Goal: Download file/media

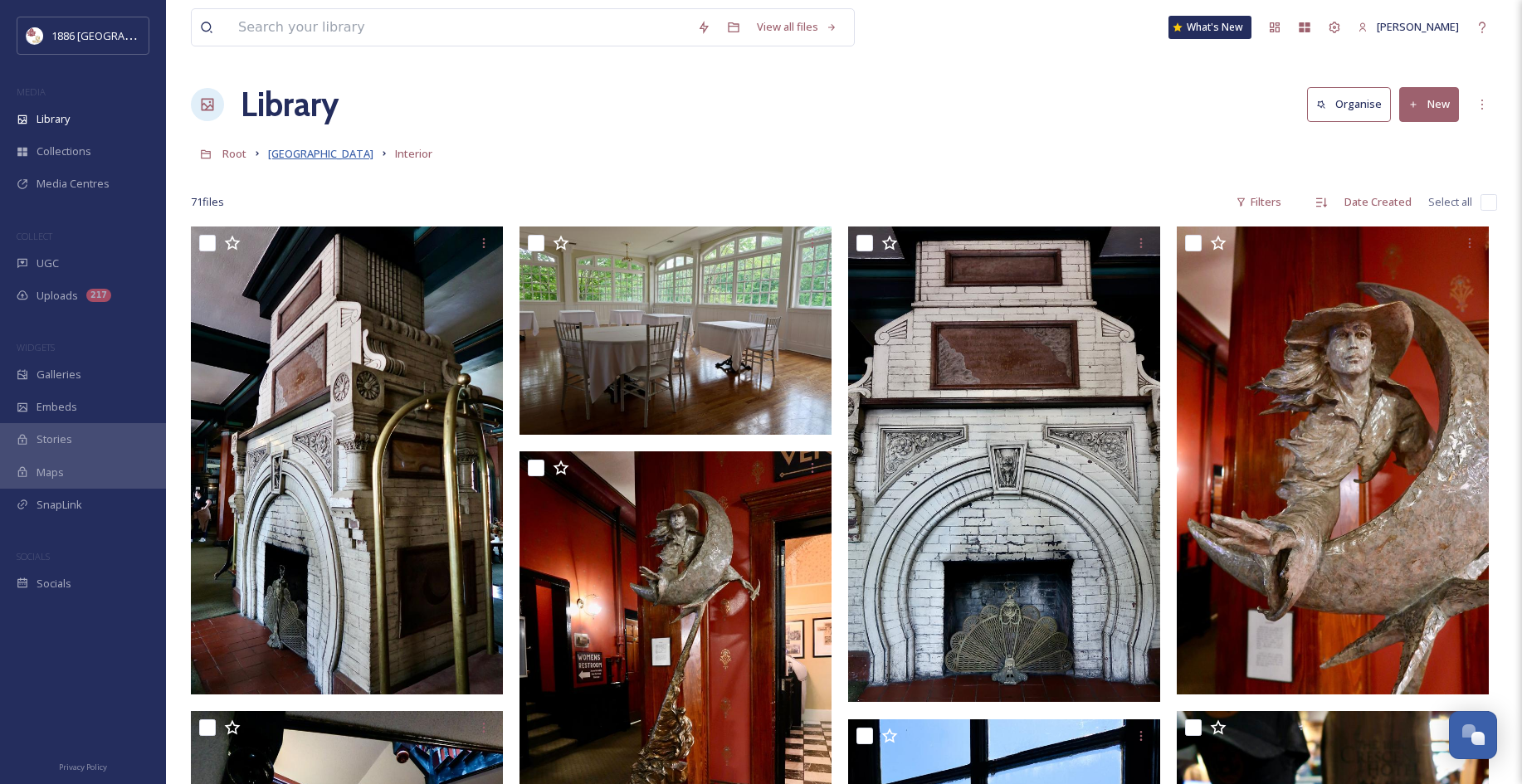
click at [323, 155] on span "[GEOGRAPHIC_DATA]" at bounding box center [321, 153] width 105 height 15
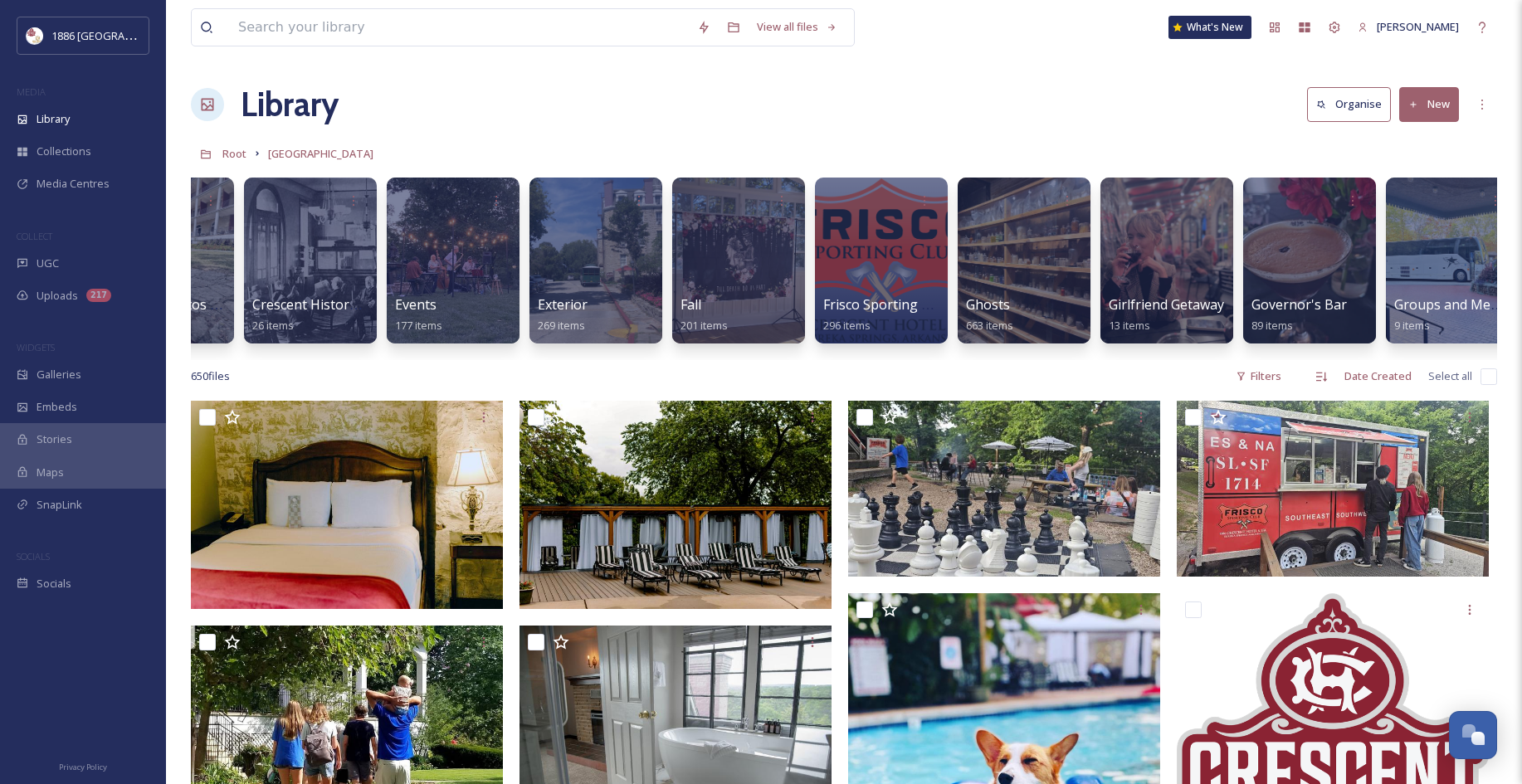
scroll to position [0, 806]
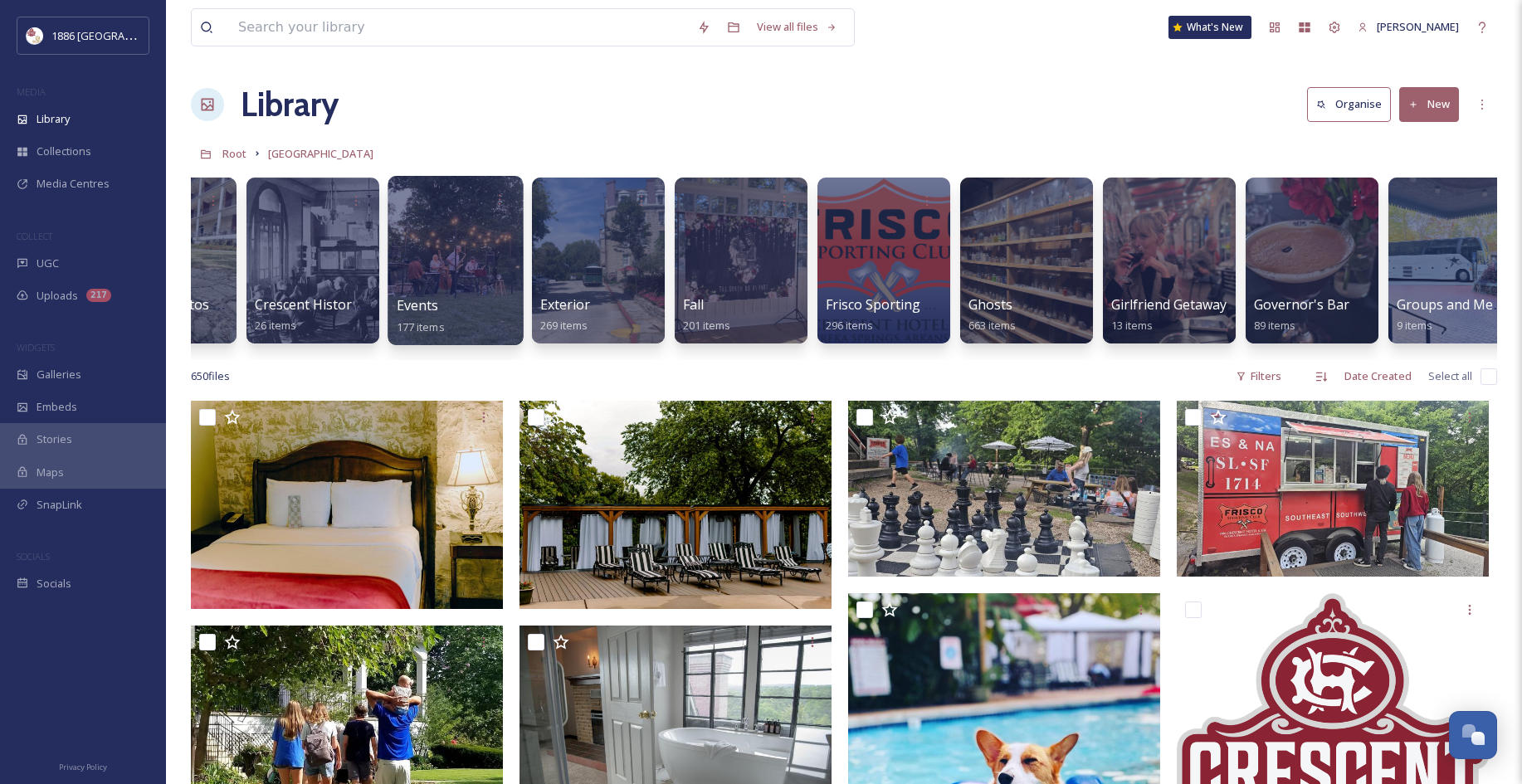
click at [463, 324] on div "Events 177 items" at bounding box center [456, 316] width 118 height 42
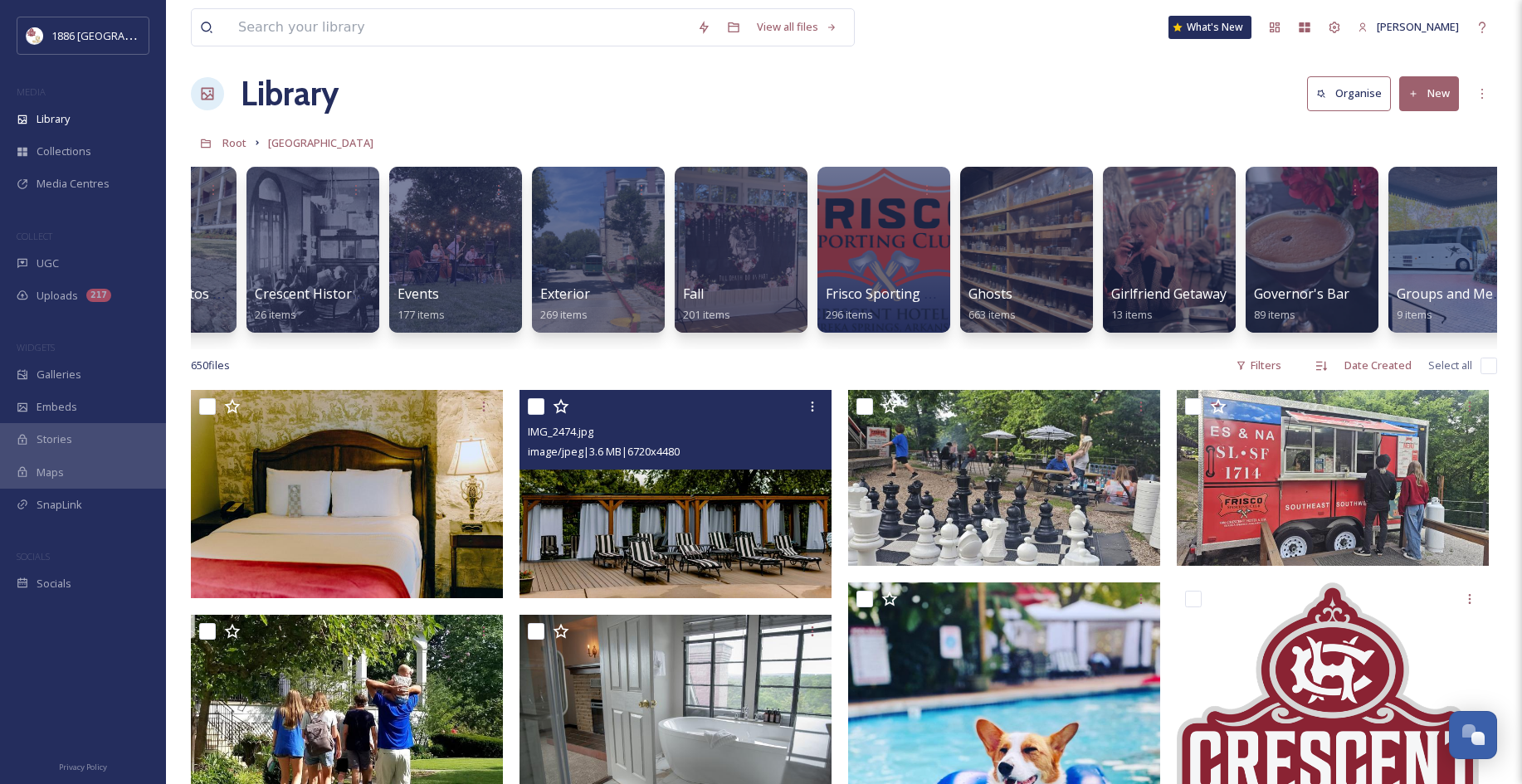
scroll to position [24, 0]
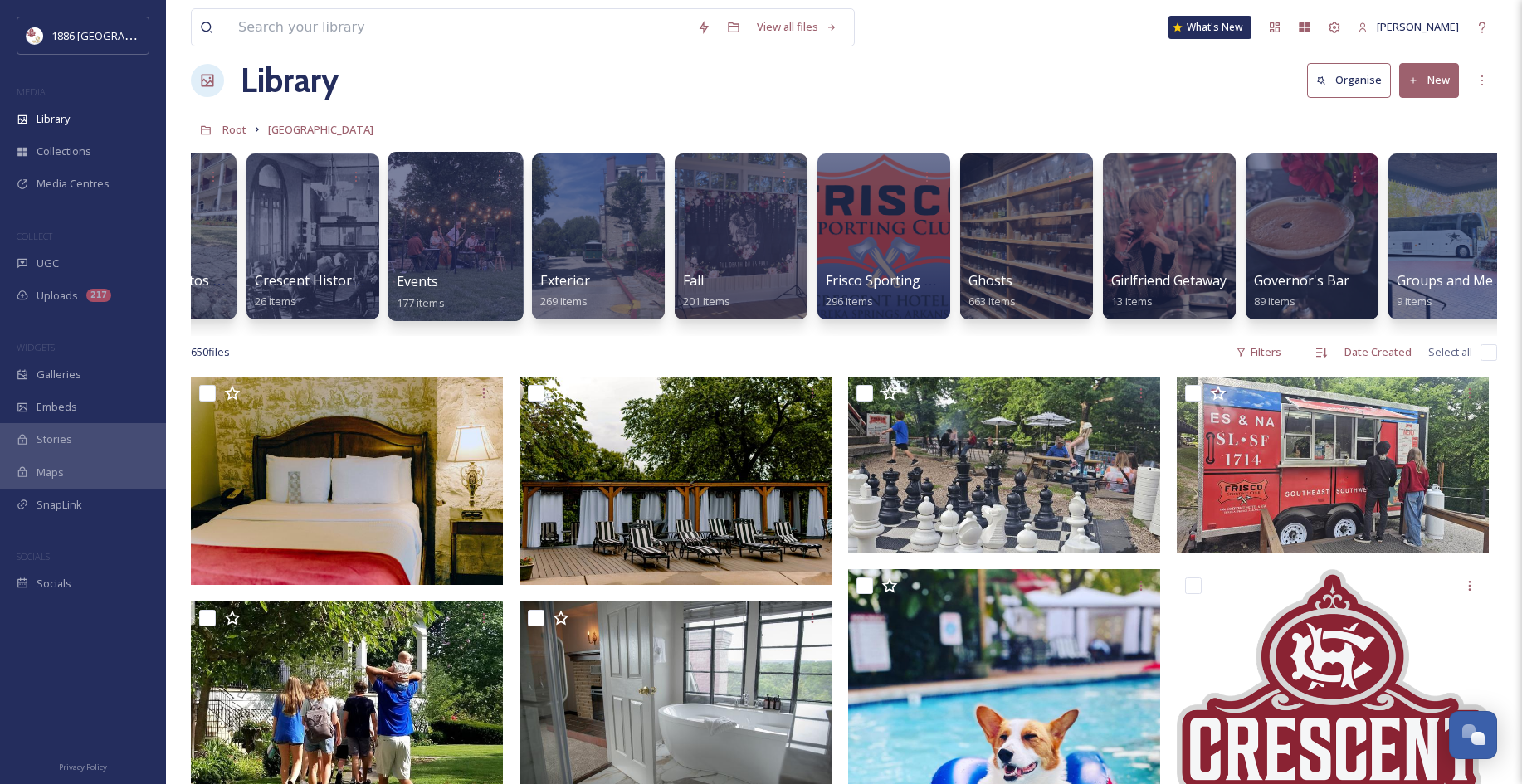
click at [457, 262] on div at bounding box center [455, 236] width 135 height 169
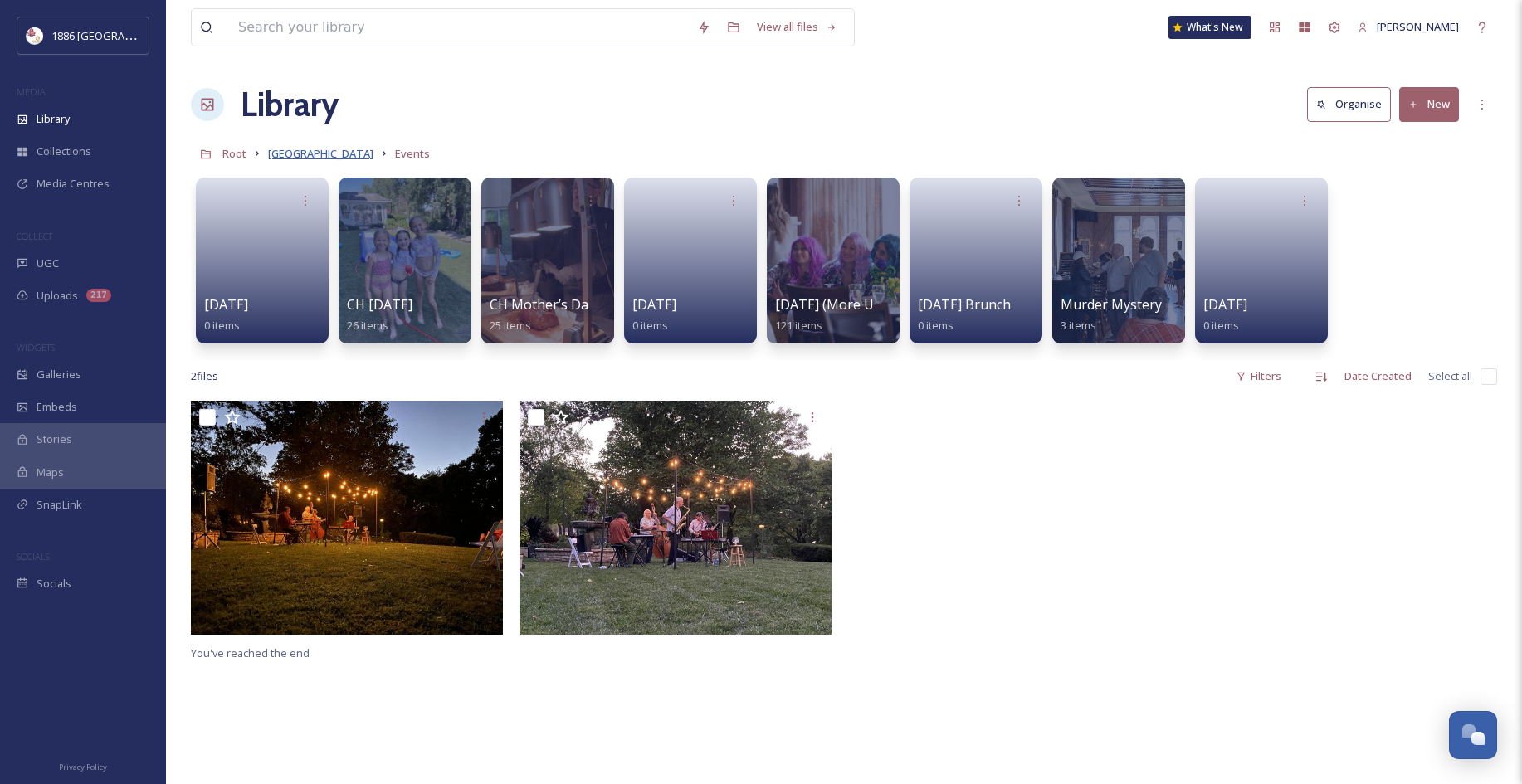
click at [334, 149] on span "[GEOGRAPHIC_DATA]" at bounding box center [321, 153] width 105 height 15
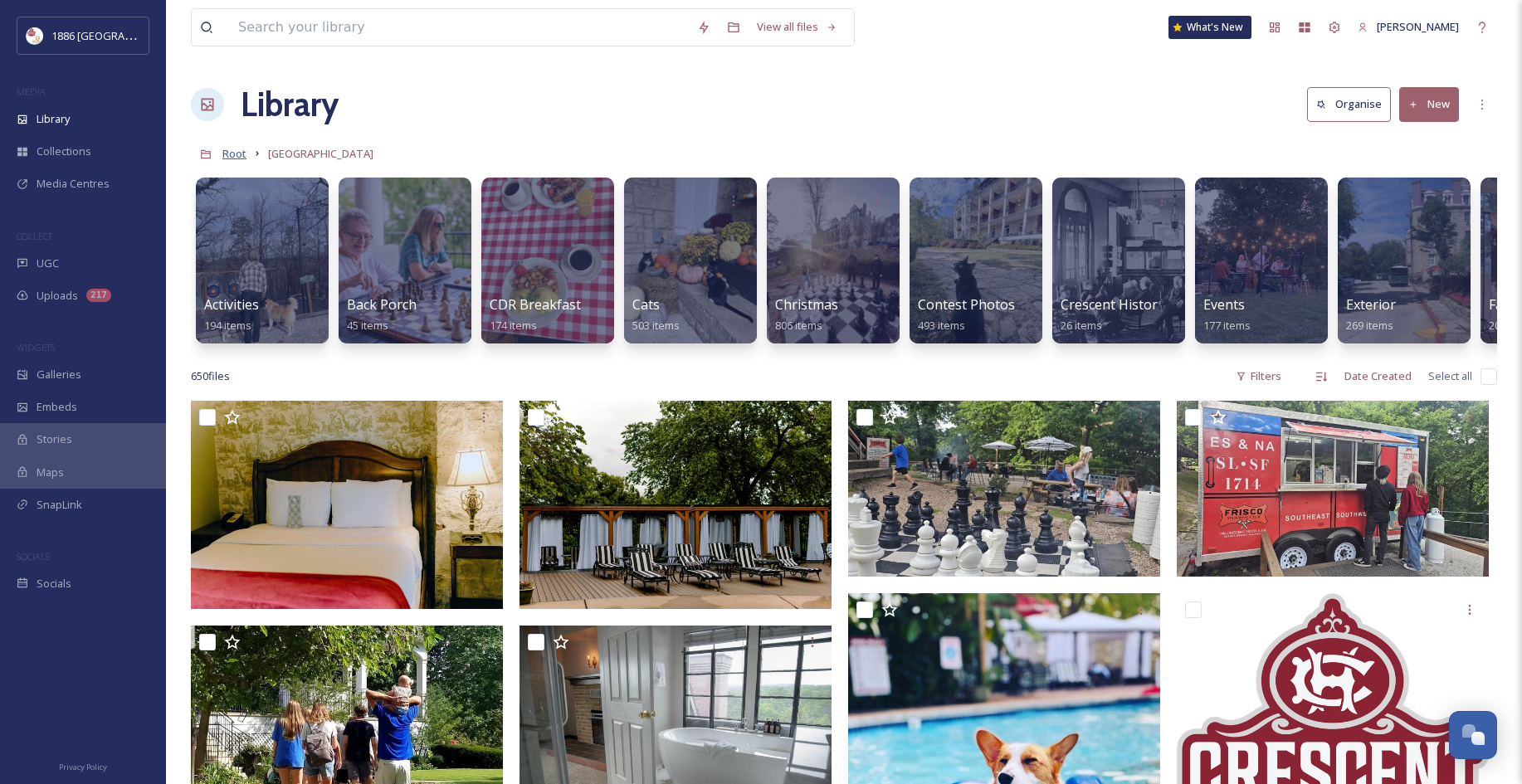
click at [226, 148] on span "Root" at bounding box center [234, 153] width 24 height 15
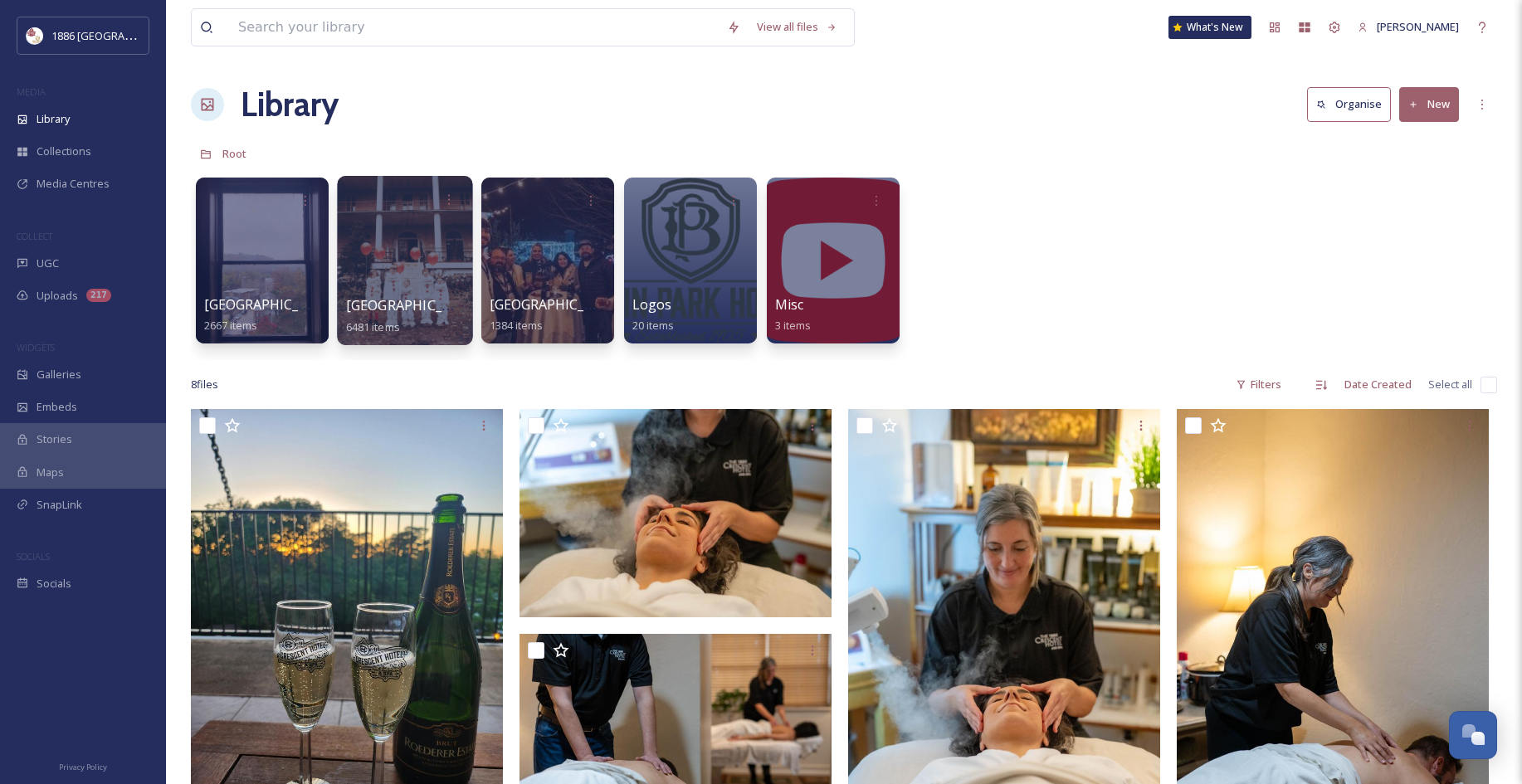
click at [393, 292] on div at bounding box center [404, 260] width 135 height 169
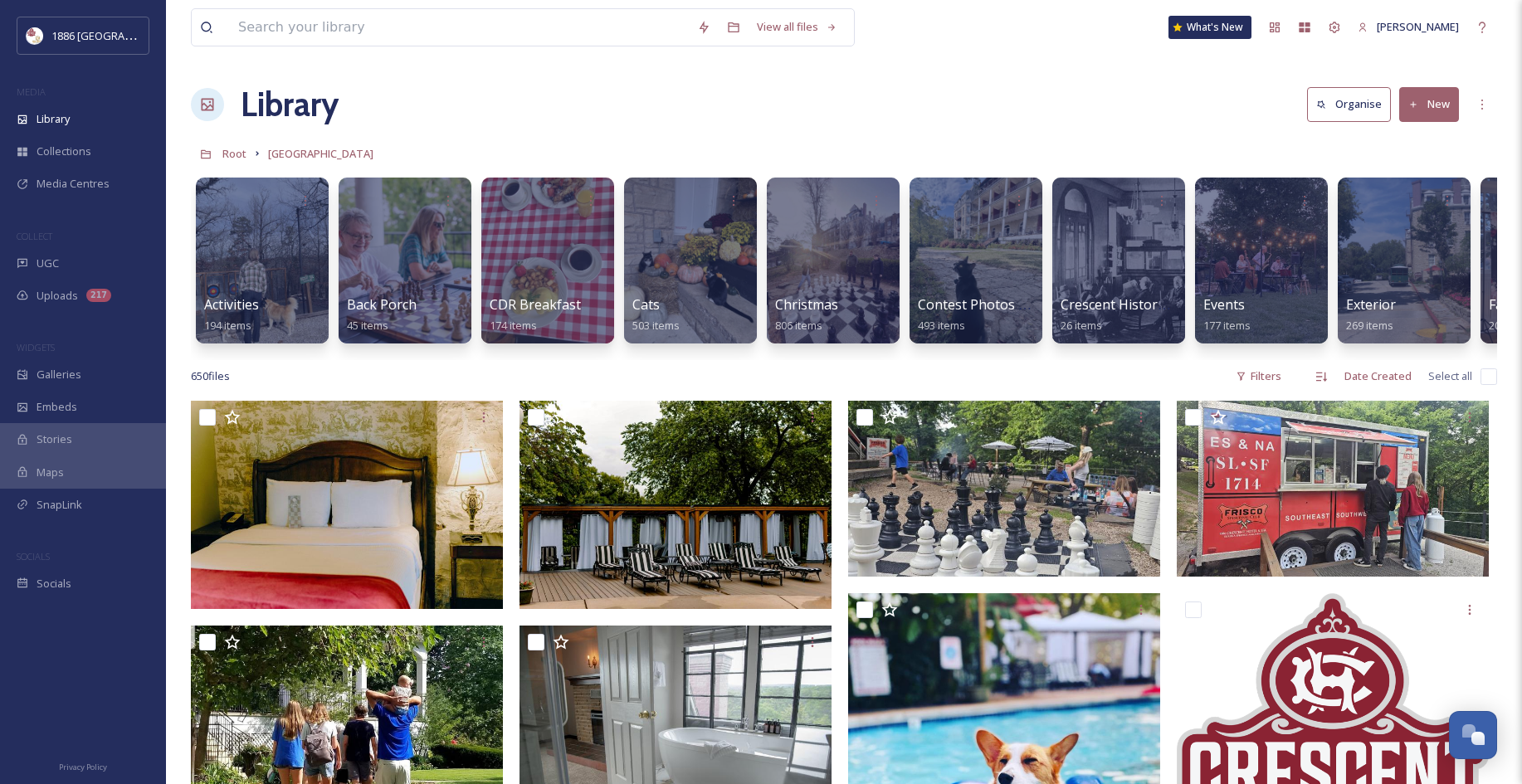
scroll to position [0, 1289]
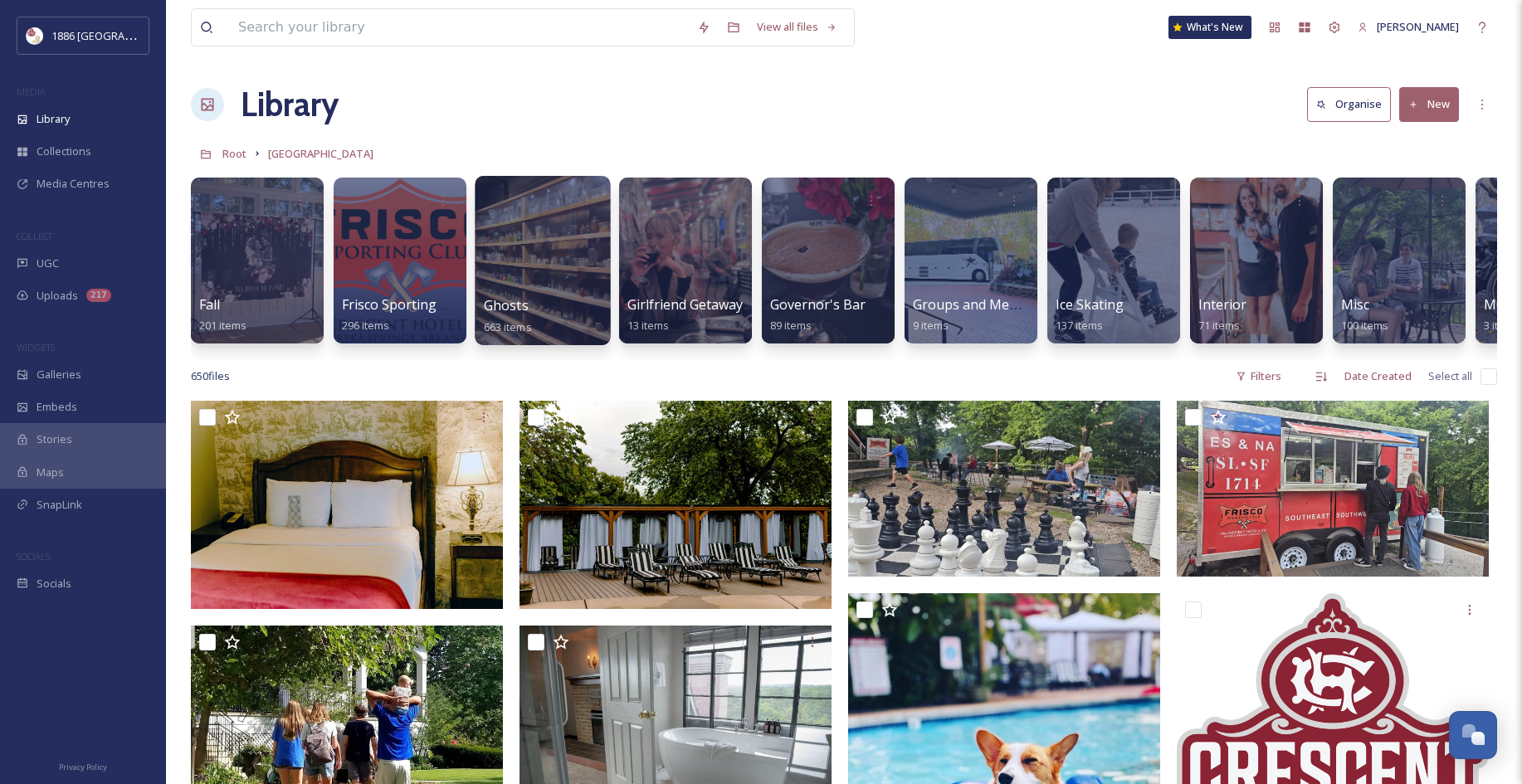
click at [513, 273] on div at bounding box center [542, 260] width 135 height 169
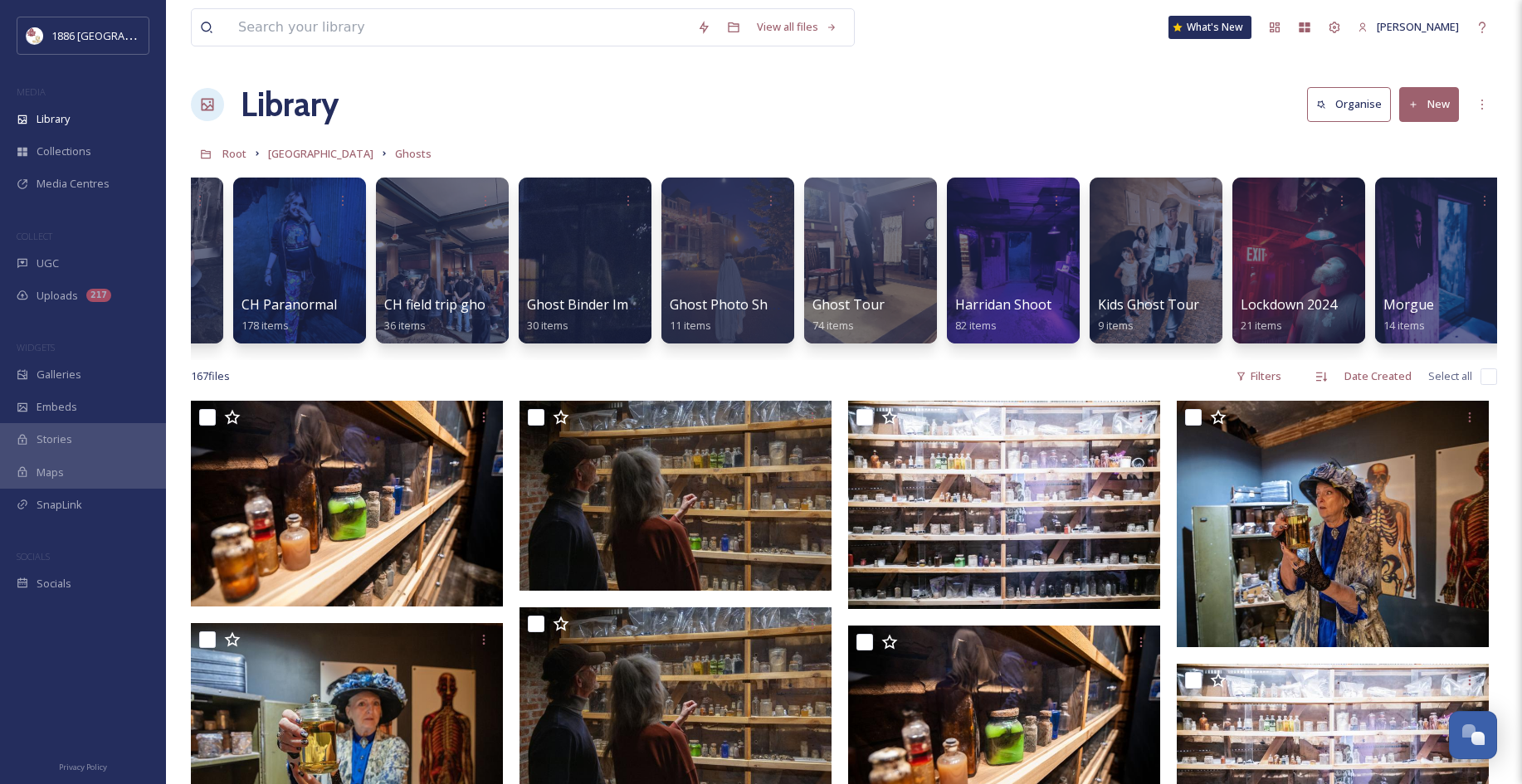
scroll to position [0, 121]
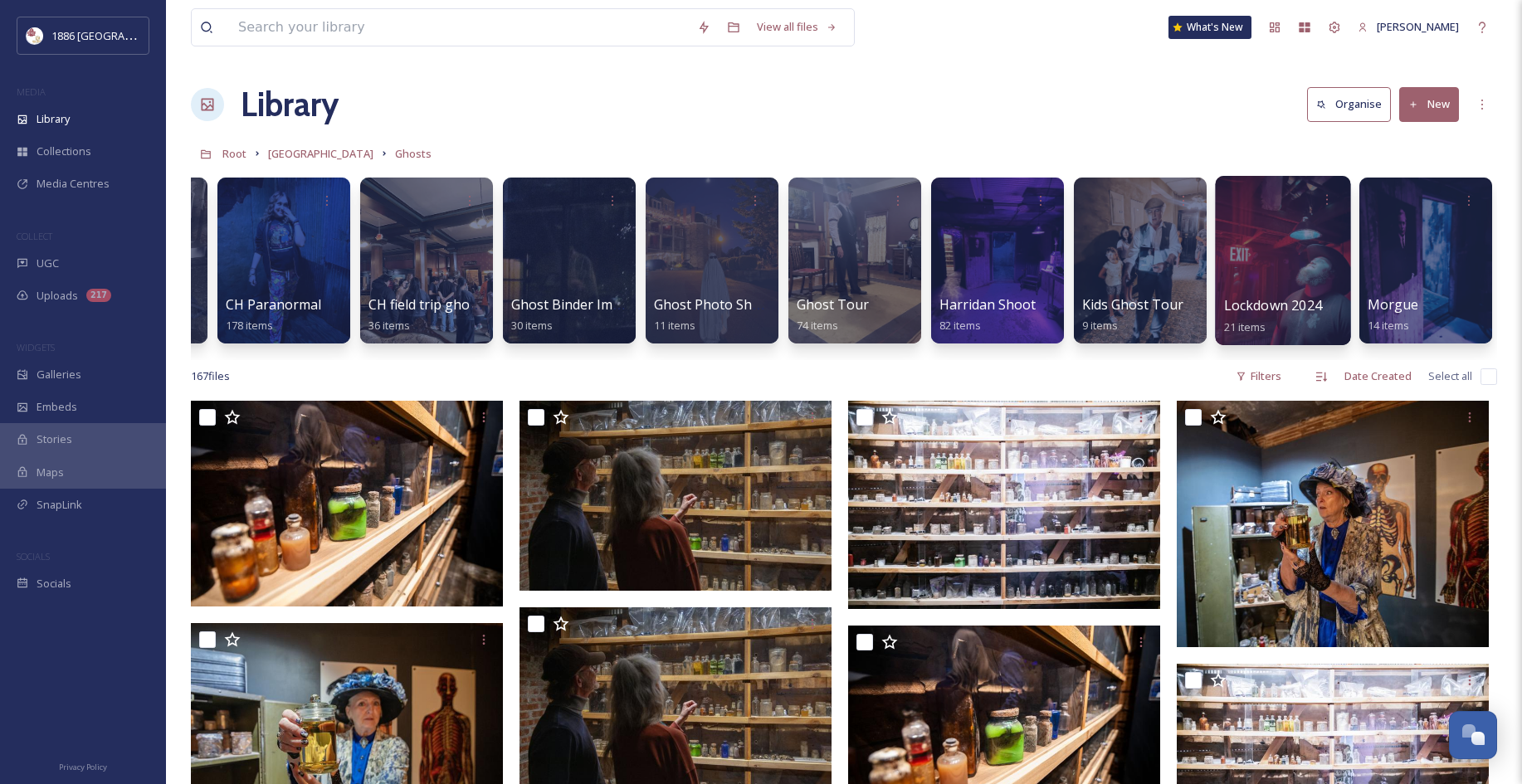
click at [1294, 294] on div at bounding box center [1282, 260] width 135 height 169
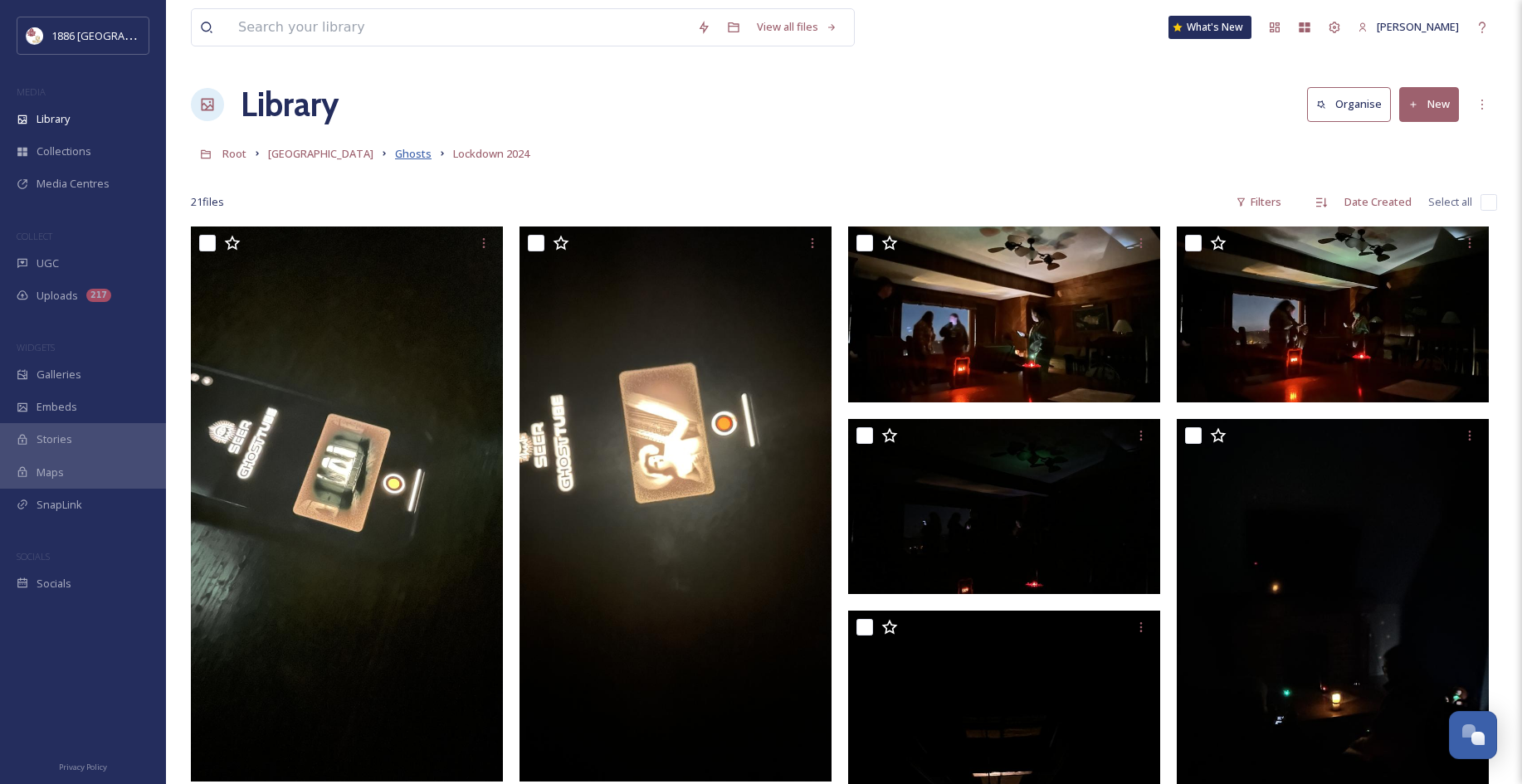
click at [395, 154] on span "Ghosts" at bounding box center [413, 153] width 37 height 15
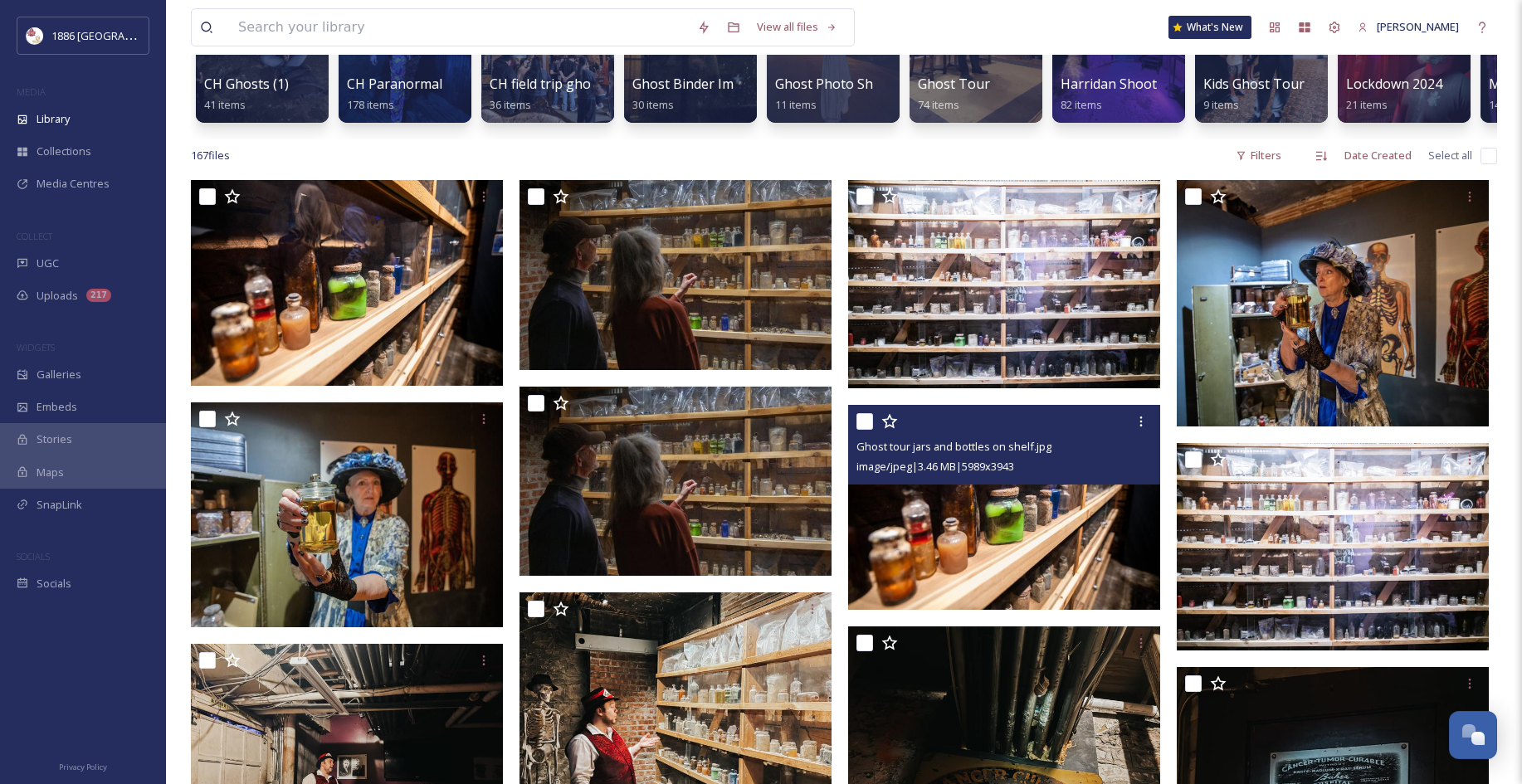
scroll to position [327, 0]
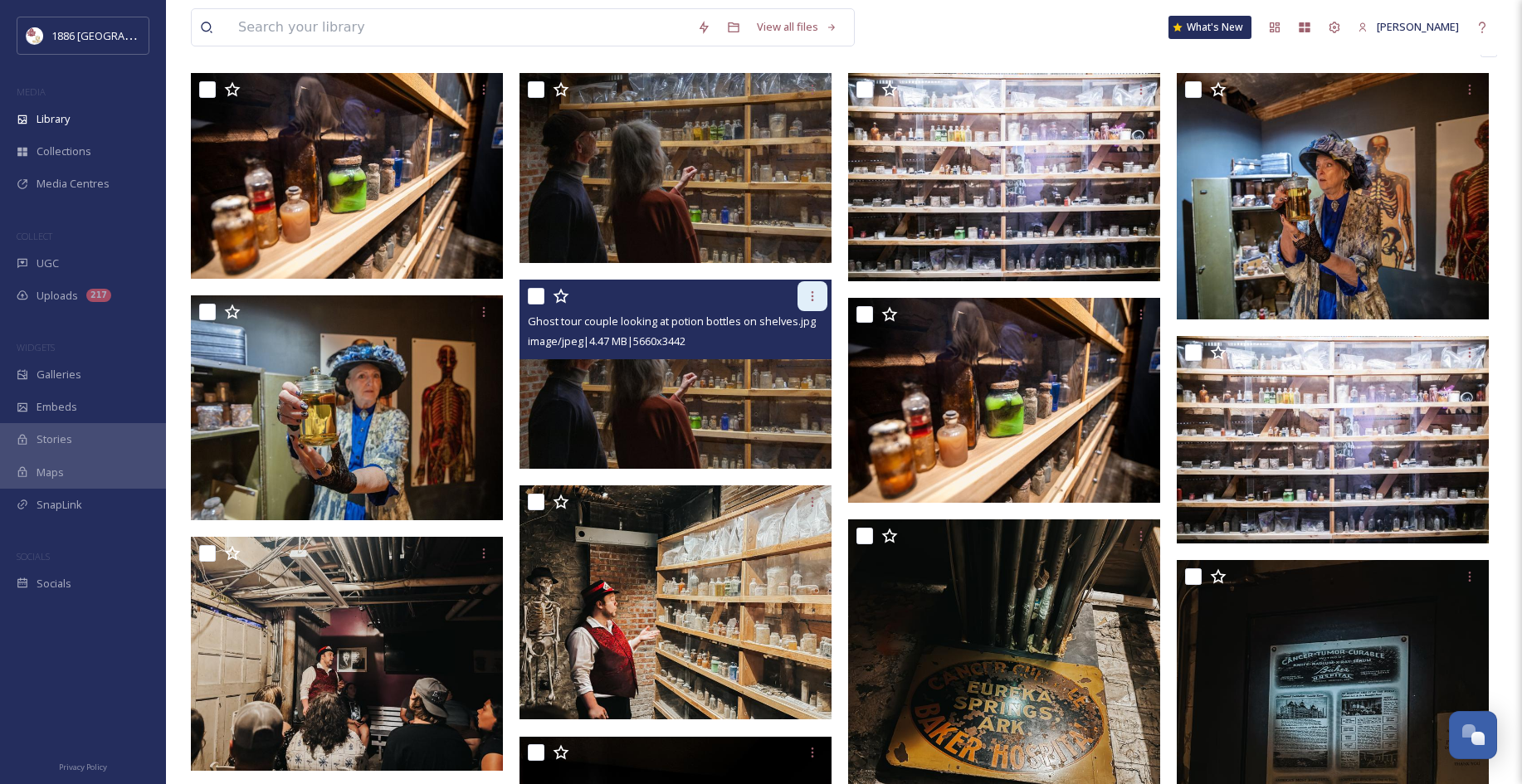
click at [802, 305] on div at bounding box center [813, 296] width 30 height 30
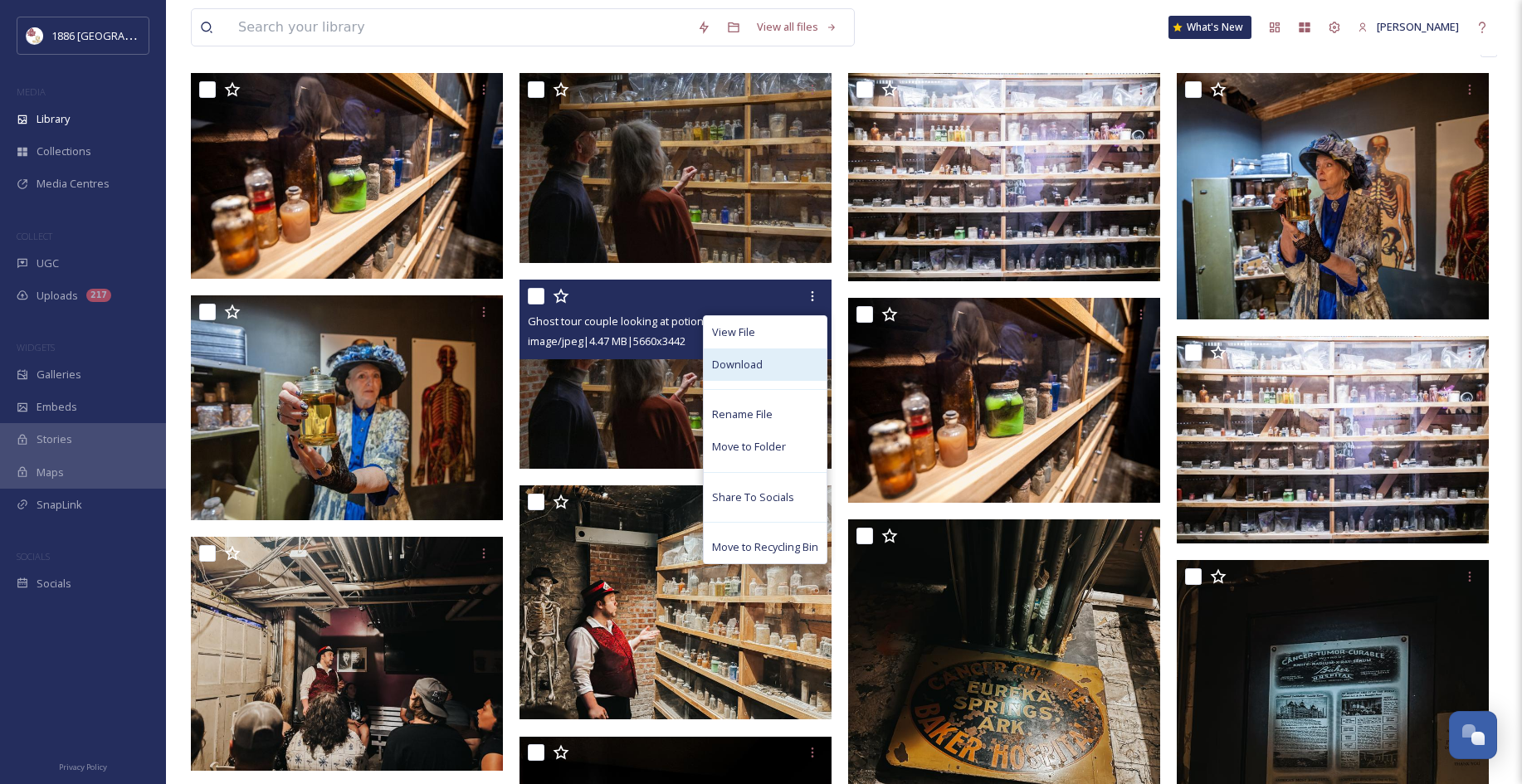
click at [777, 381] on div "Download" at bounding box center [764, 364] width 123 height 32
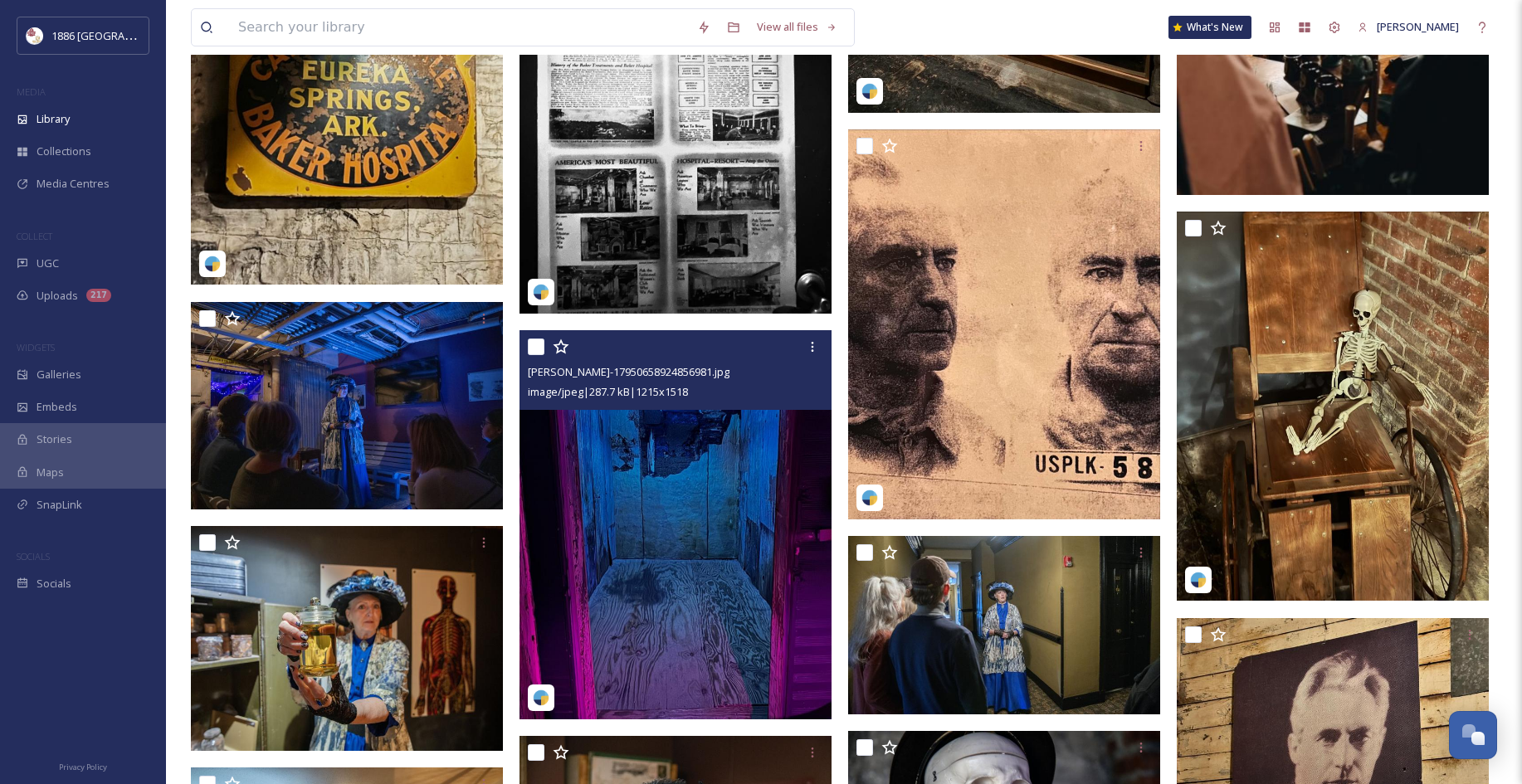
scroll to position [6198, 0]
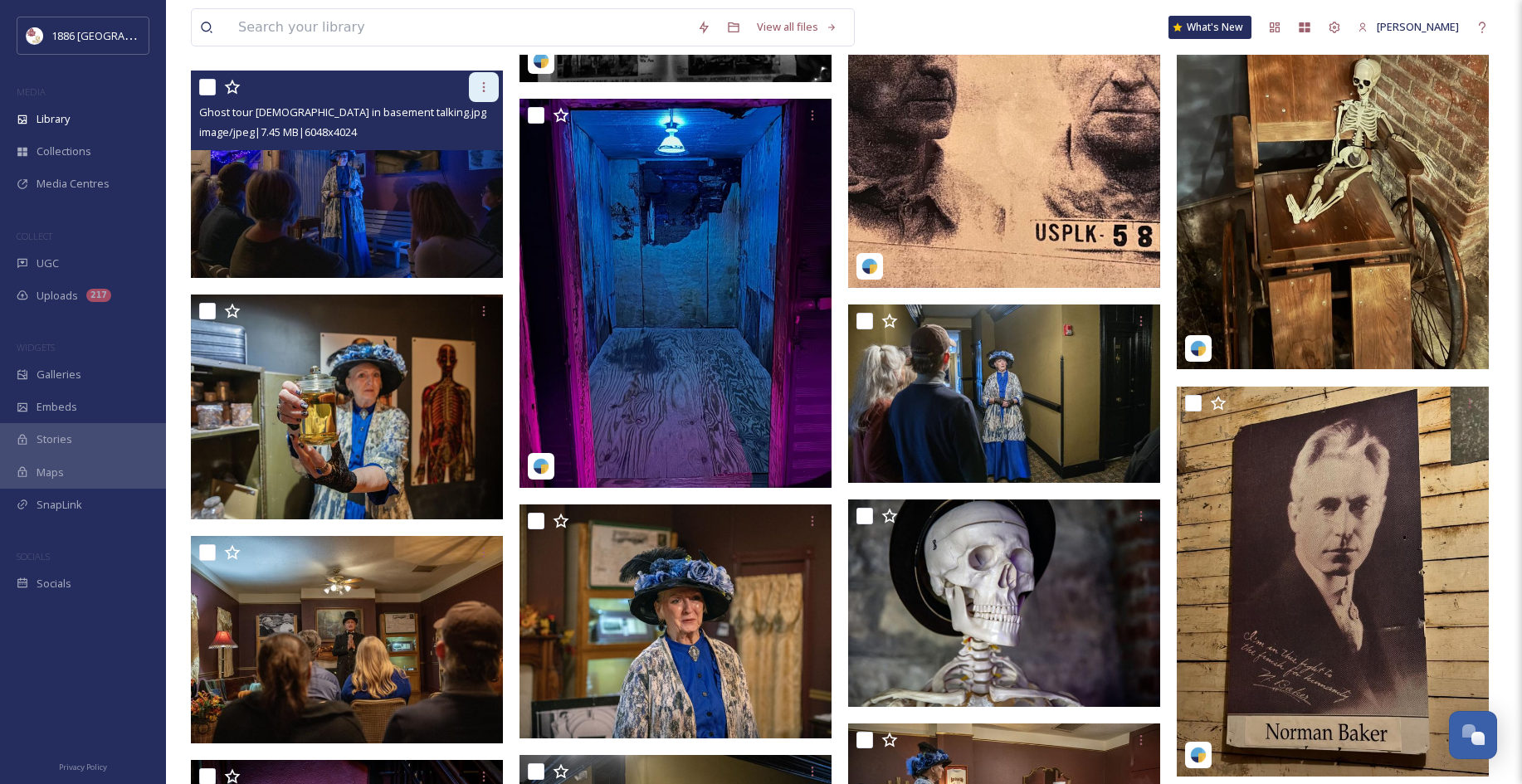
click at [479, 93] on icon at bounding box center [483, 87] width 13 height 13
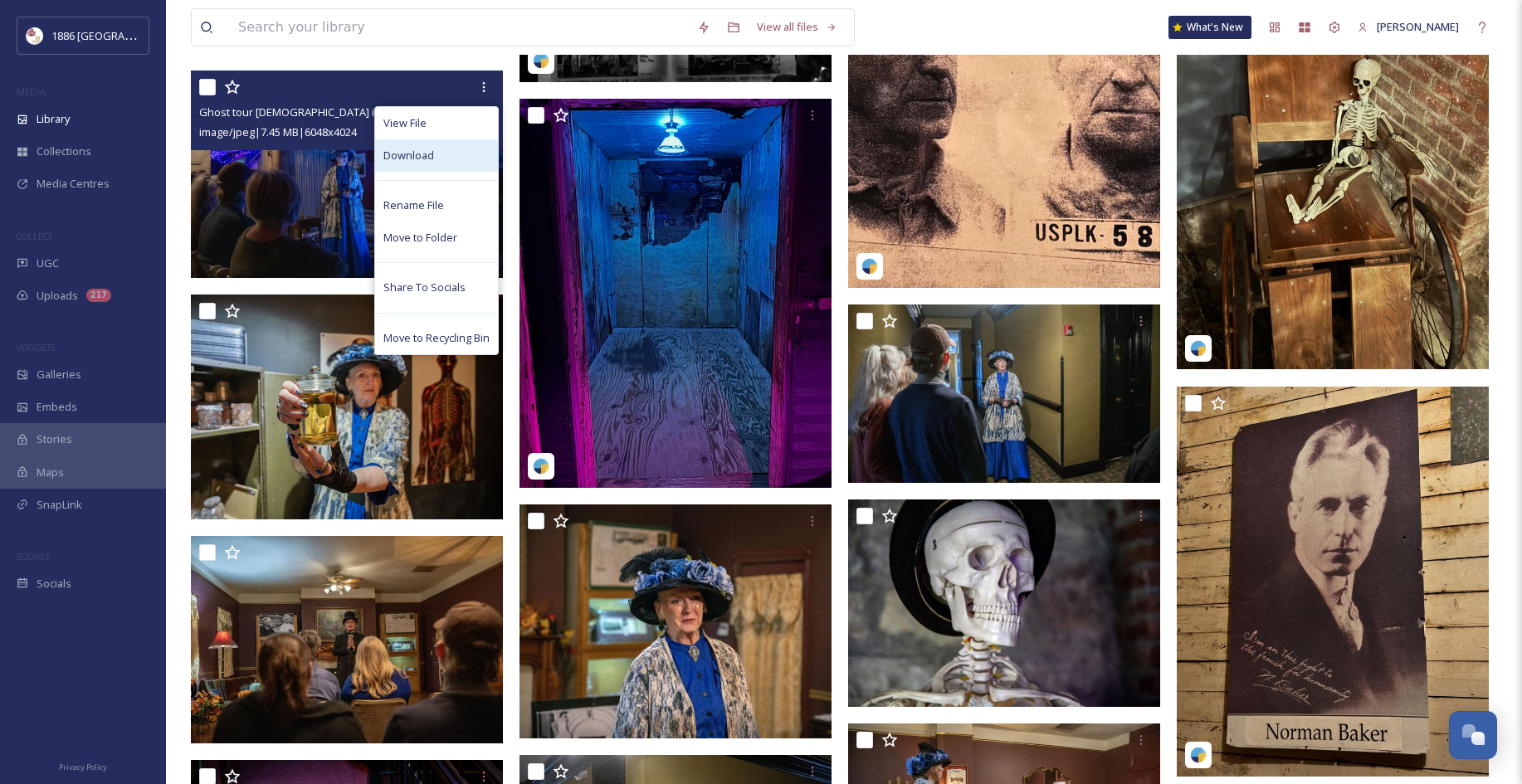
click at [473, 162] on div "Download" at bounding box center [436, 155] width 123 height 32
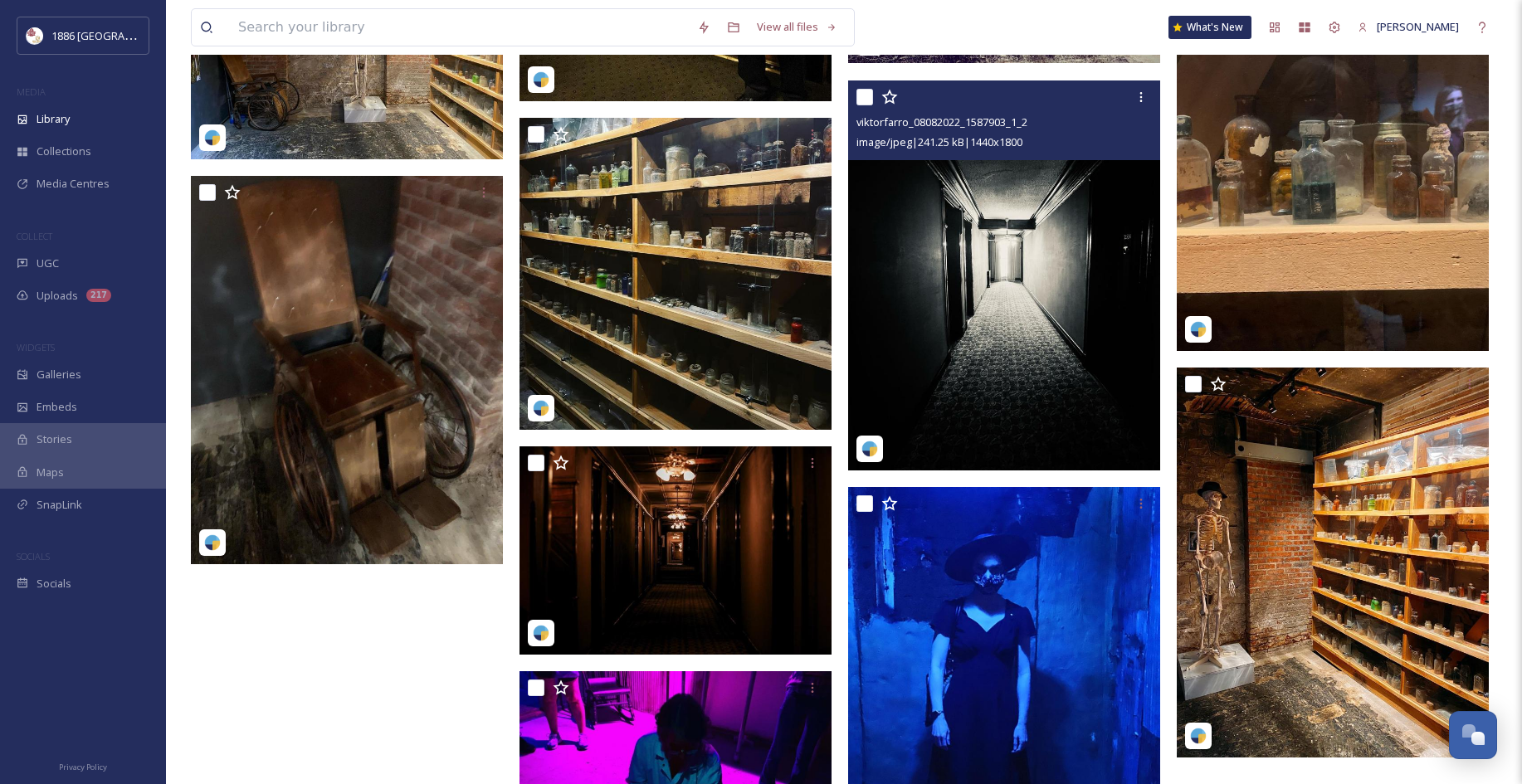
scroll to position [15226, 0]
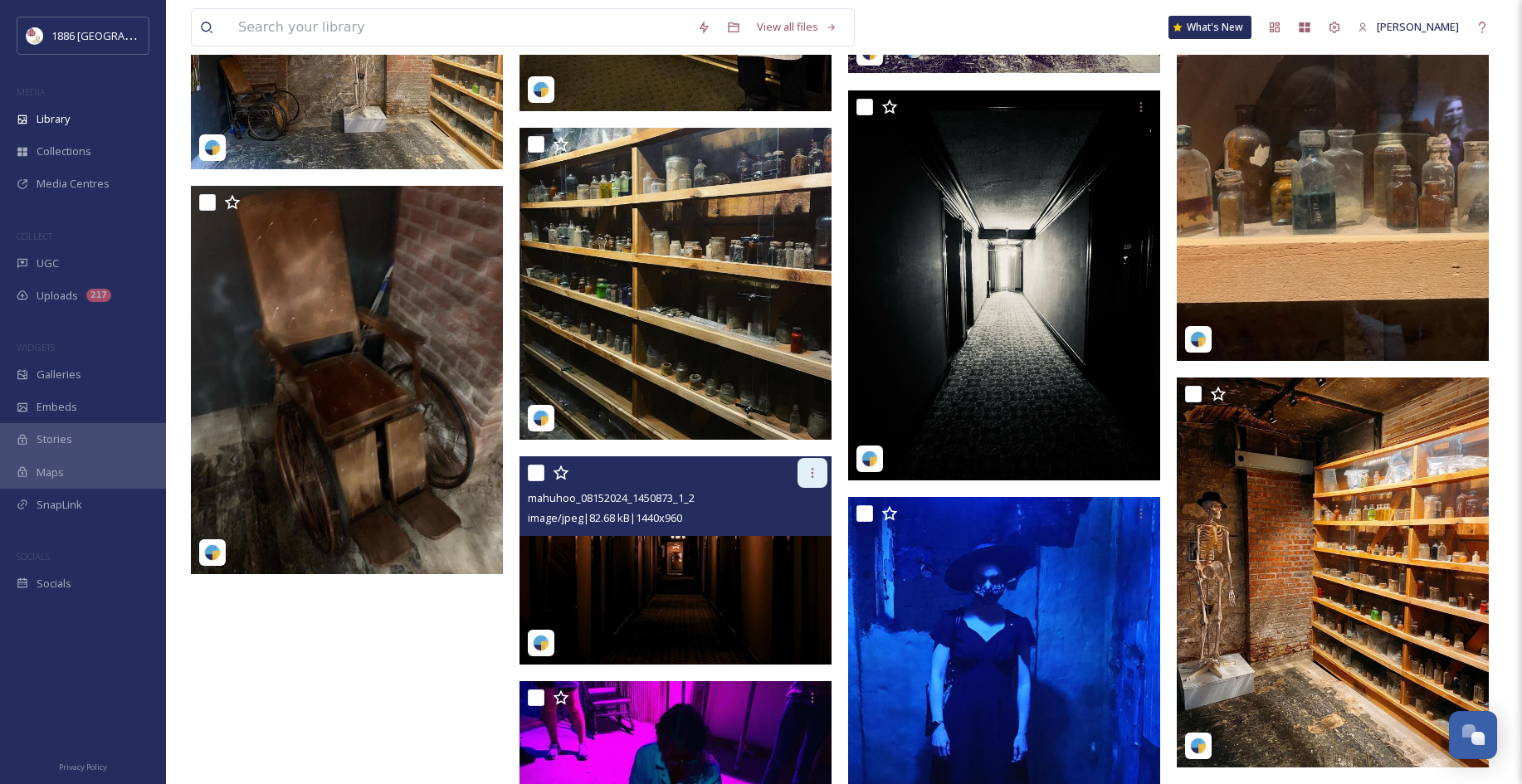
click at [808, 487] on div at bounding box center [813, 472] width 30 height 30
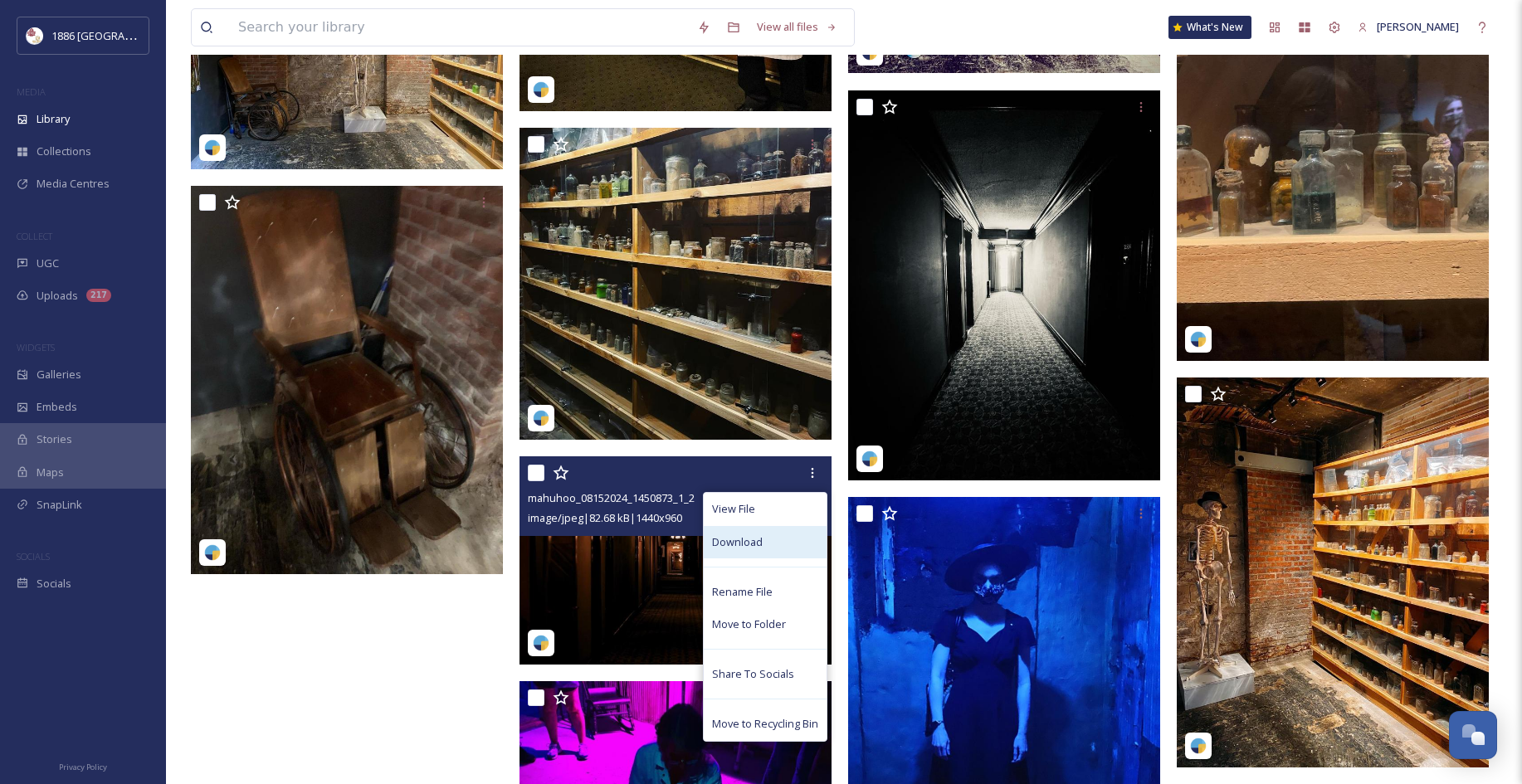
click at [795, 549] on div "Download" at bounding box center [764, 542] width 123 height 32
